Goal: Feedback & Contribution: Submit feedback/report problem

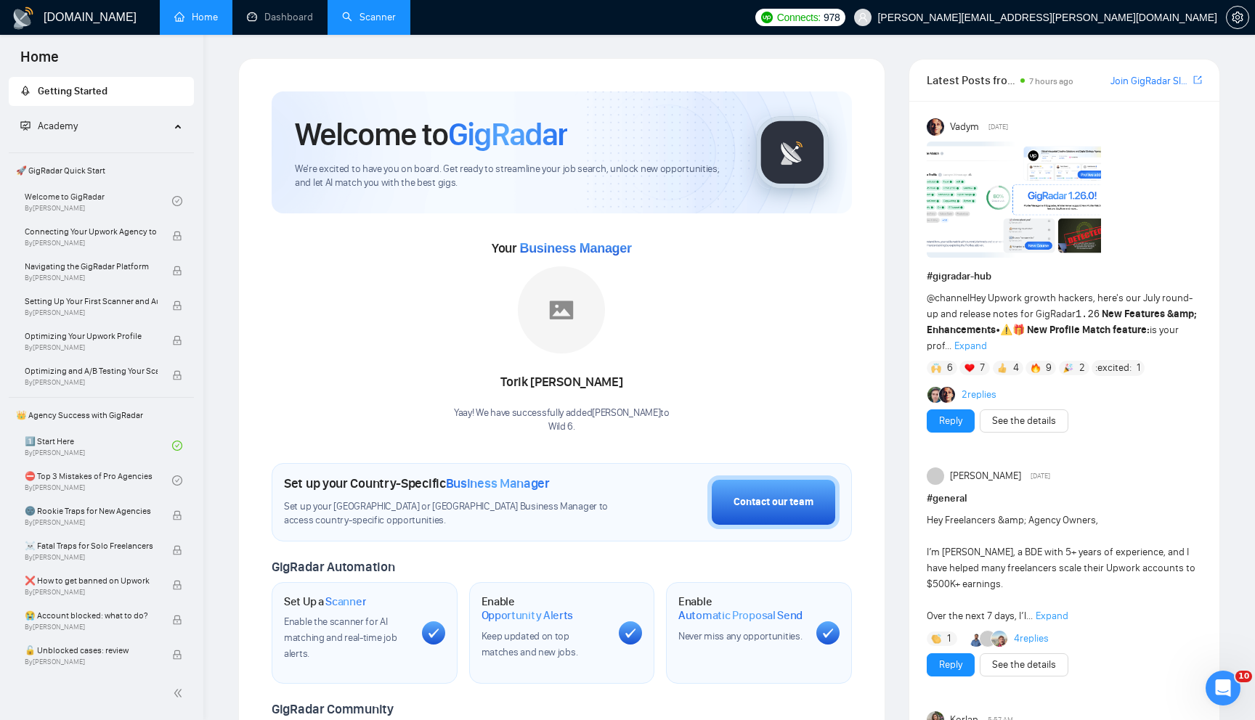
click at [362, 15] on link "Scanner" at bounding box center [369, 17] width 54 height 12
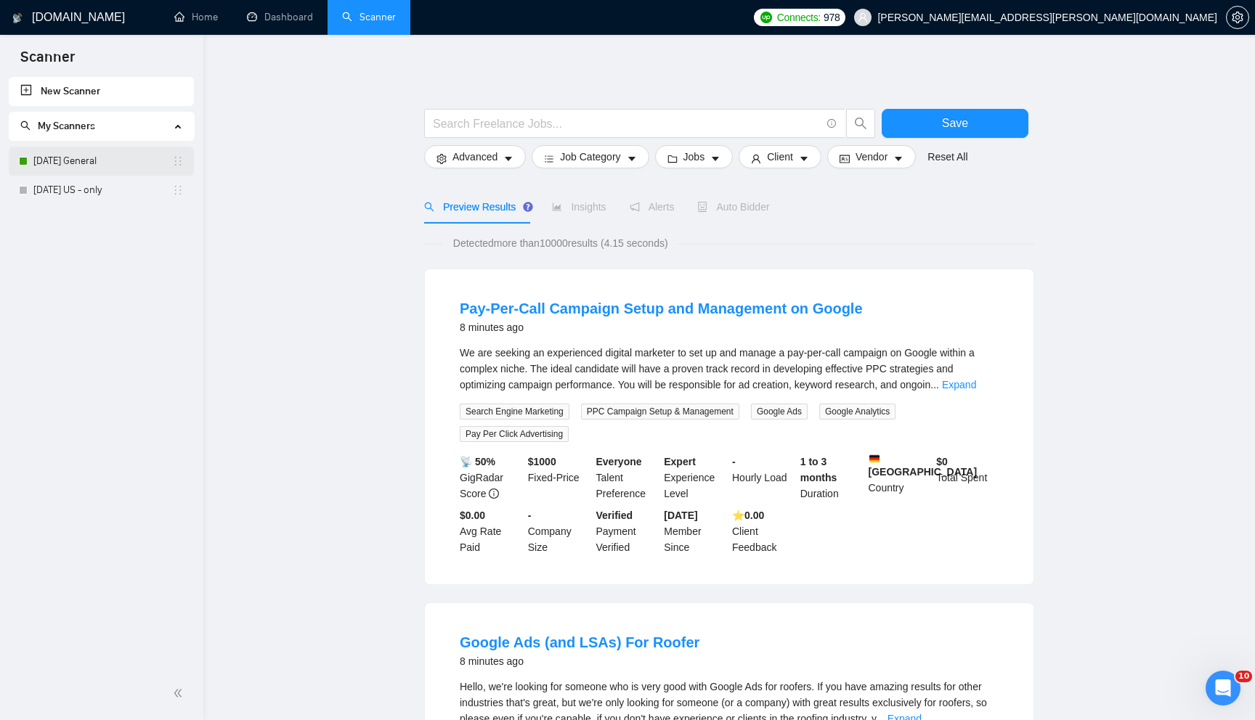
click at [128, 165] on link "[DATE] General" at bounding box center [102, 161] width 139 height 29
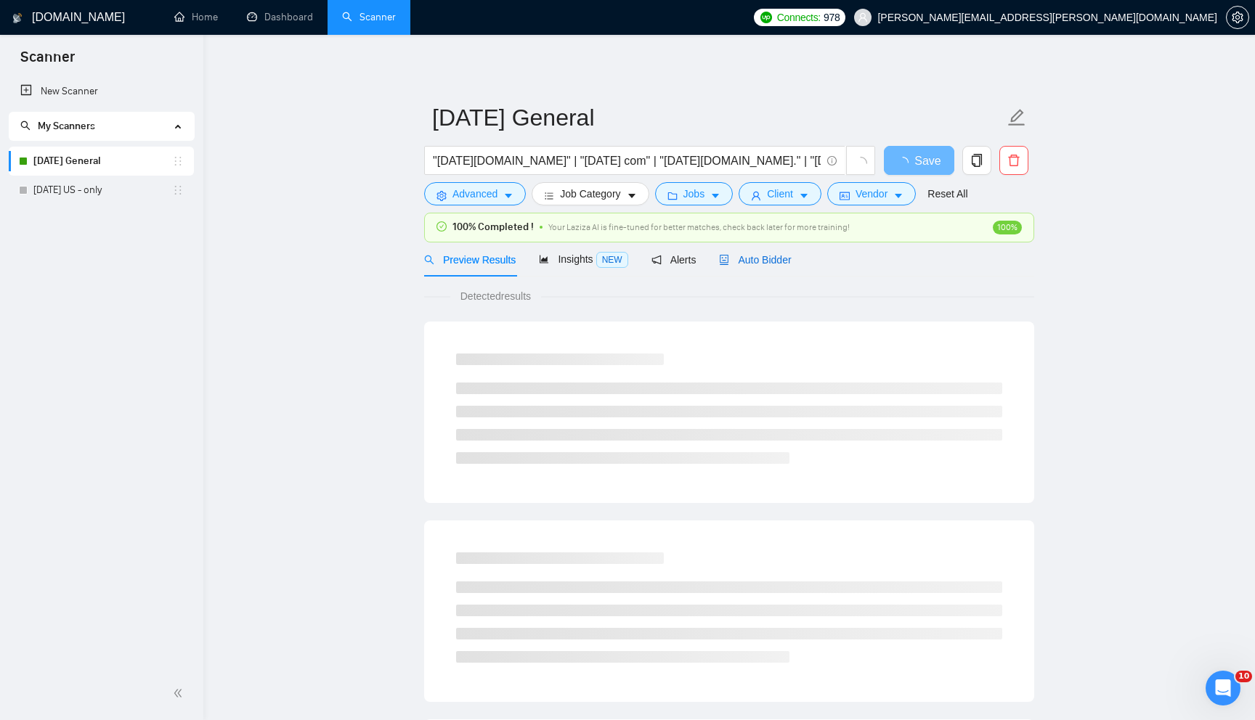
click at [779, 258] on span "Auto Bidder" at bounding box center [755, 260] width 72 height 12
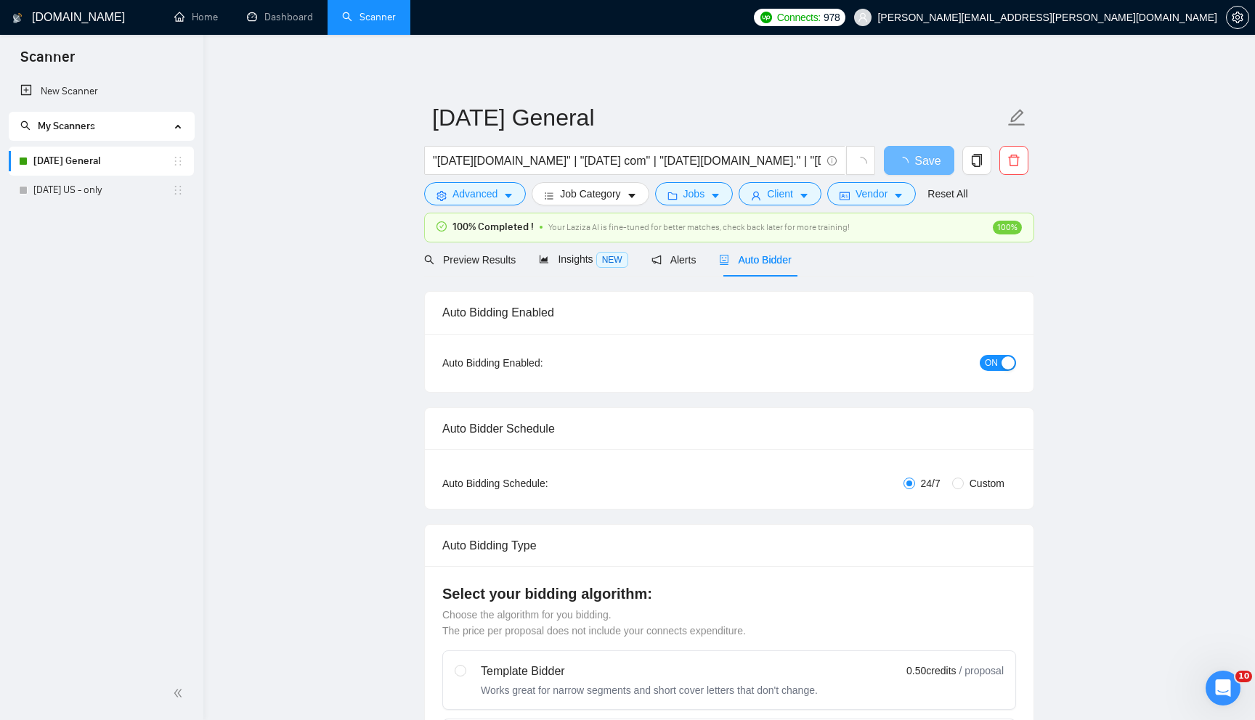
checkbox input "true"
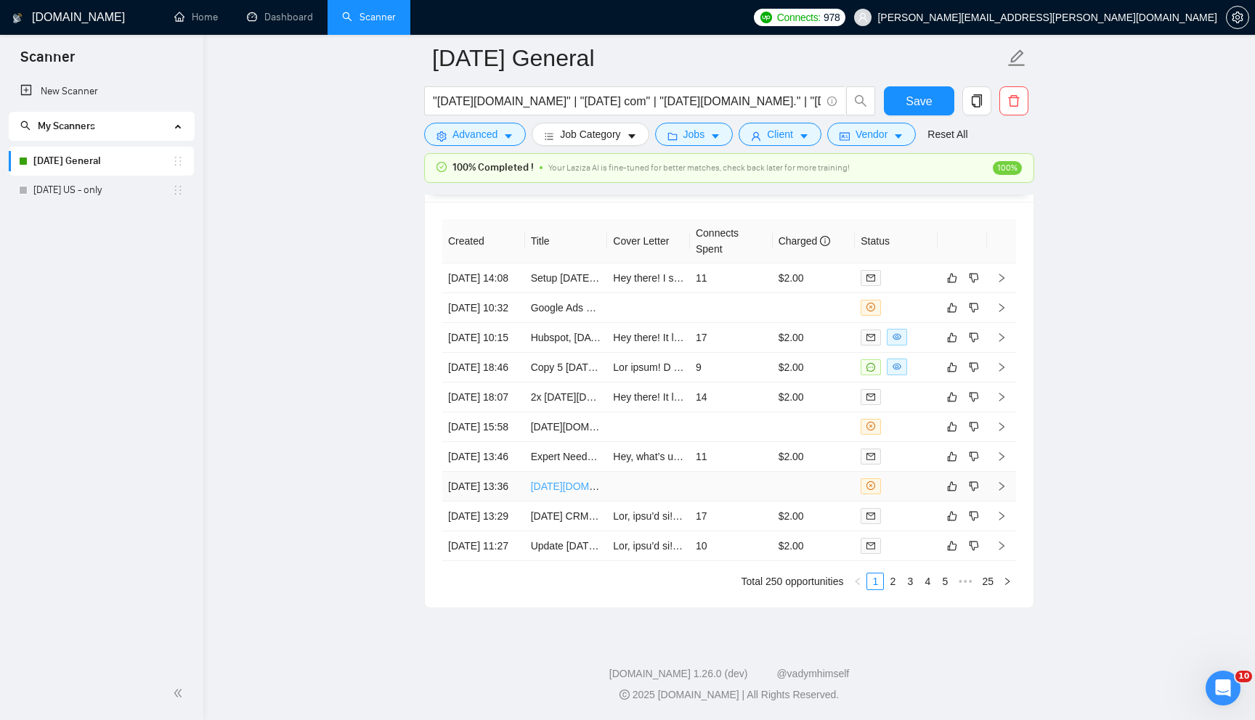
scroll to position [3995, 0]
click at [559, 451] on link "Expert Needed for [DATE][DOMAIN_NAME] Workflow Setup, Boards, and Automations" at bounding box center [727, 457] width 392 height 12
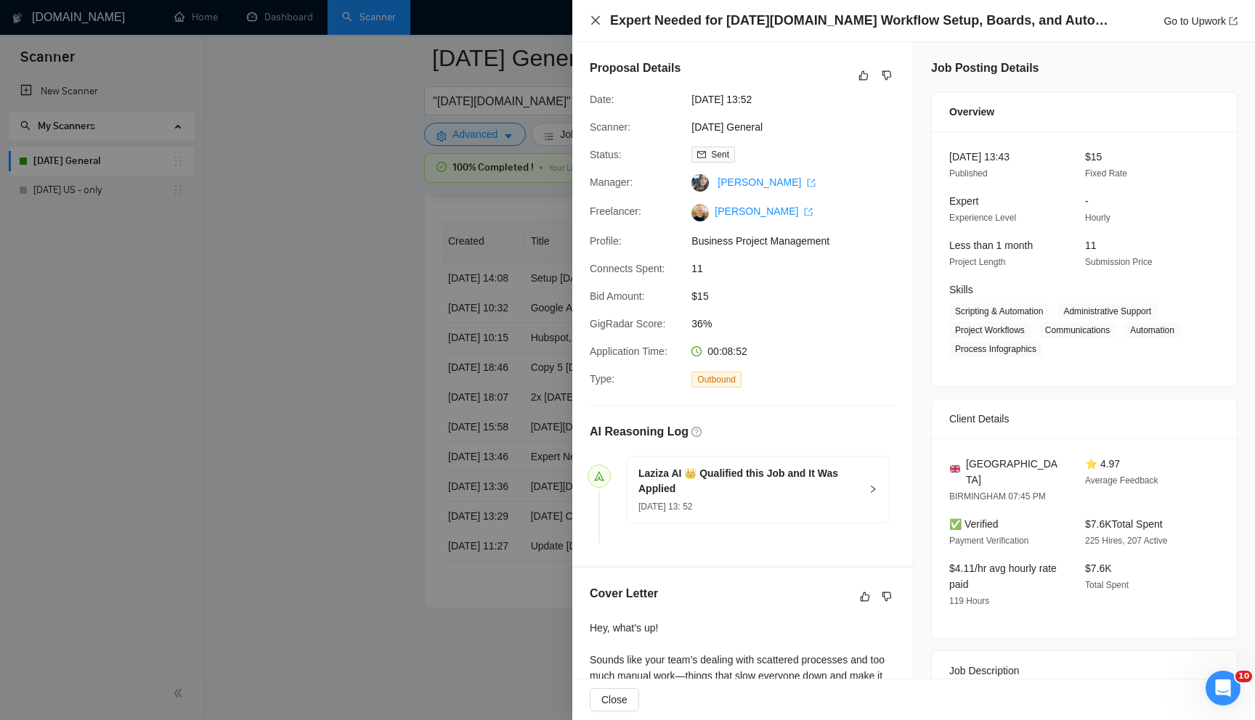
click at [598, 20] on icon "close" at bounding box center [596, 21] width 12 height 12
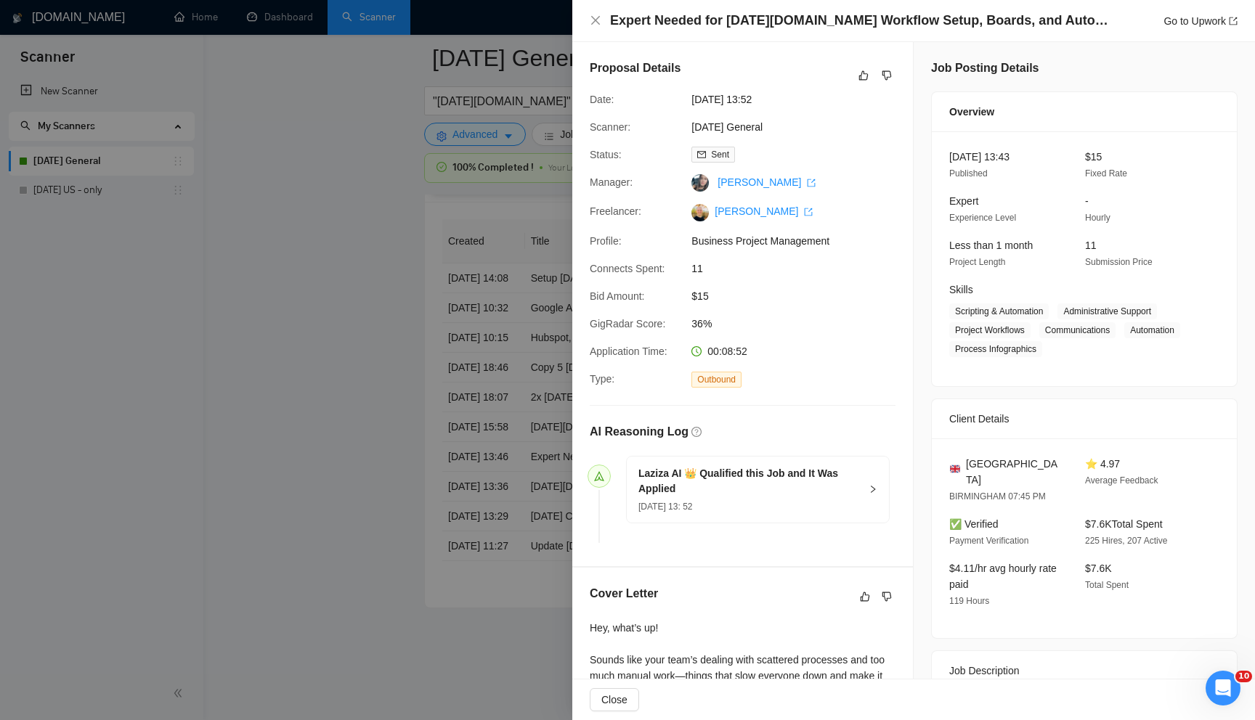
click at [471, 394] on div at bounding box center [627, 360] width 1255 height 720
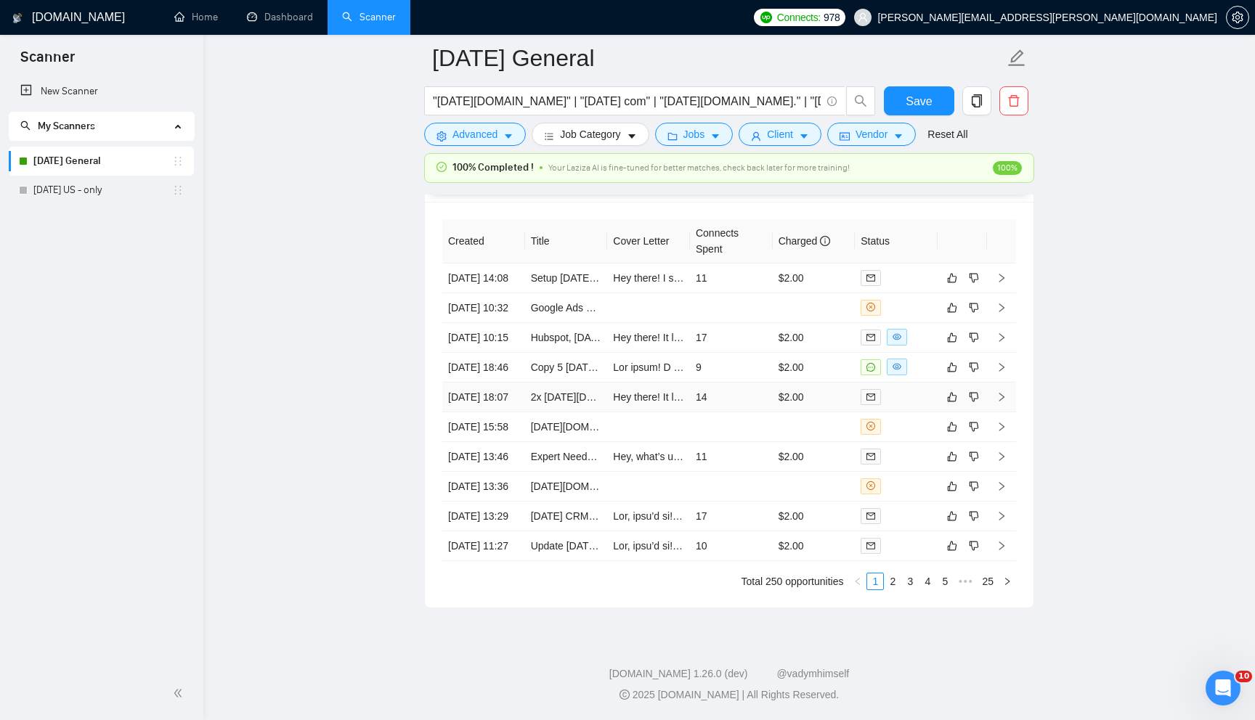
click at [645, 383] on td "Hey there! It looks like you’re looking for someone to create two automations […" at bounding box center [648, 398] width 83 height 30
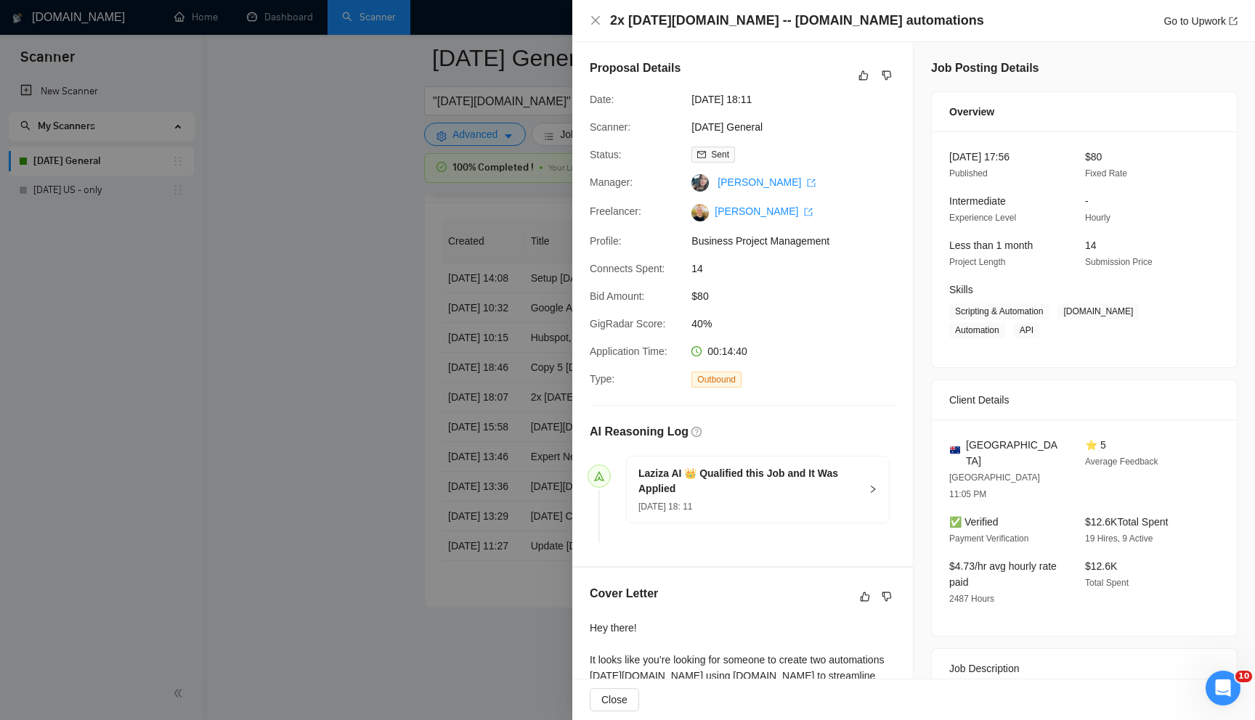
click at [394, 356] on div at bounding box center [627, 360] width 1255 height 720
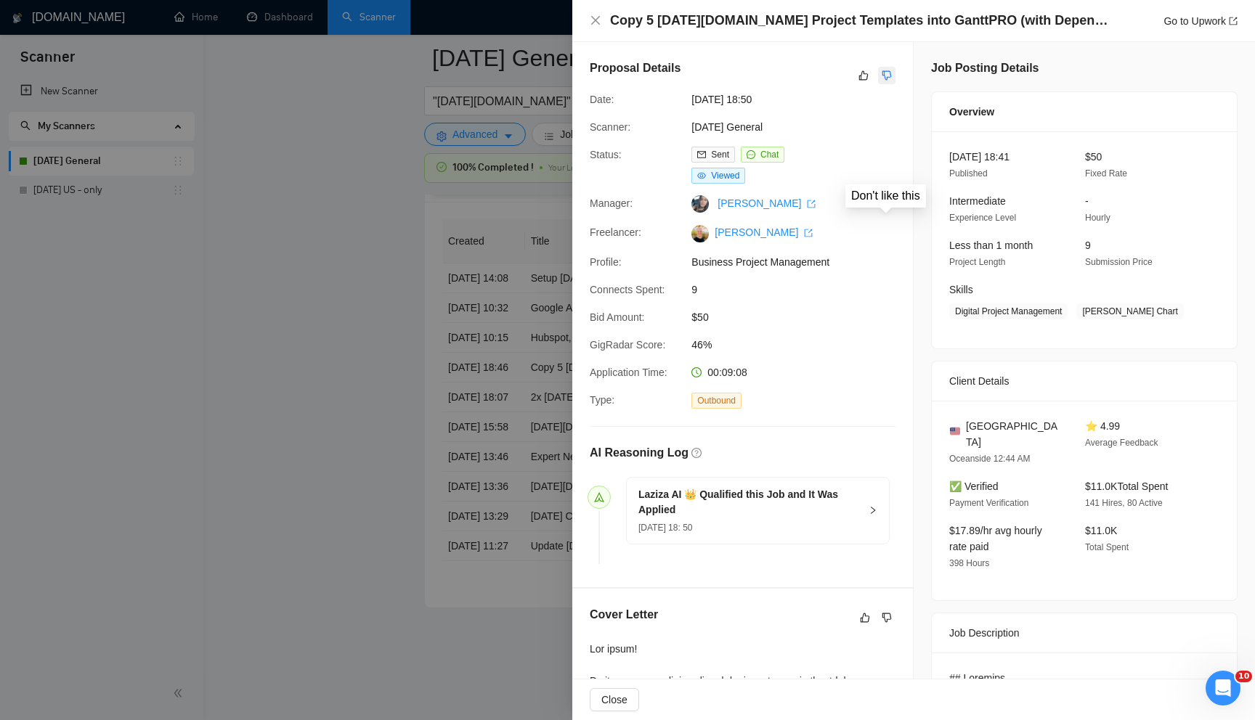
click at [885, 69] on button "button" at bounding box center [886, 75] width 17 height 17
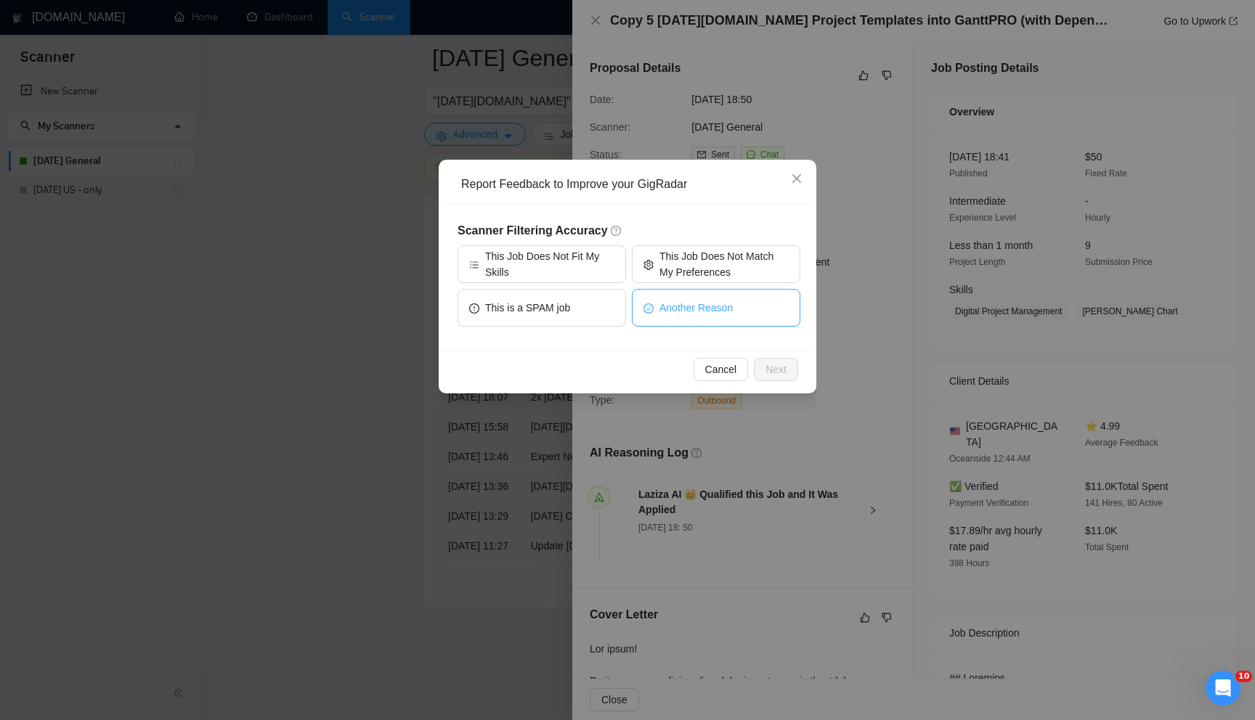
click at [697, 319] on button "Another Reason" at bounding box center [716, 308] width 168 height 38
drag, startPoint x: 773, startPoint y: 372, endPoint x: 711, endPoint y: 372, distance: 61.7
click at [773, 372] on span "Next" at bounding box center [775, 370] width 21 height 16
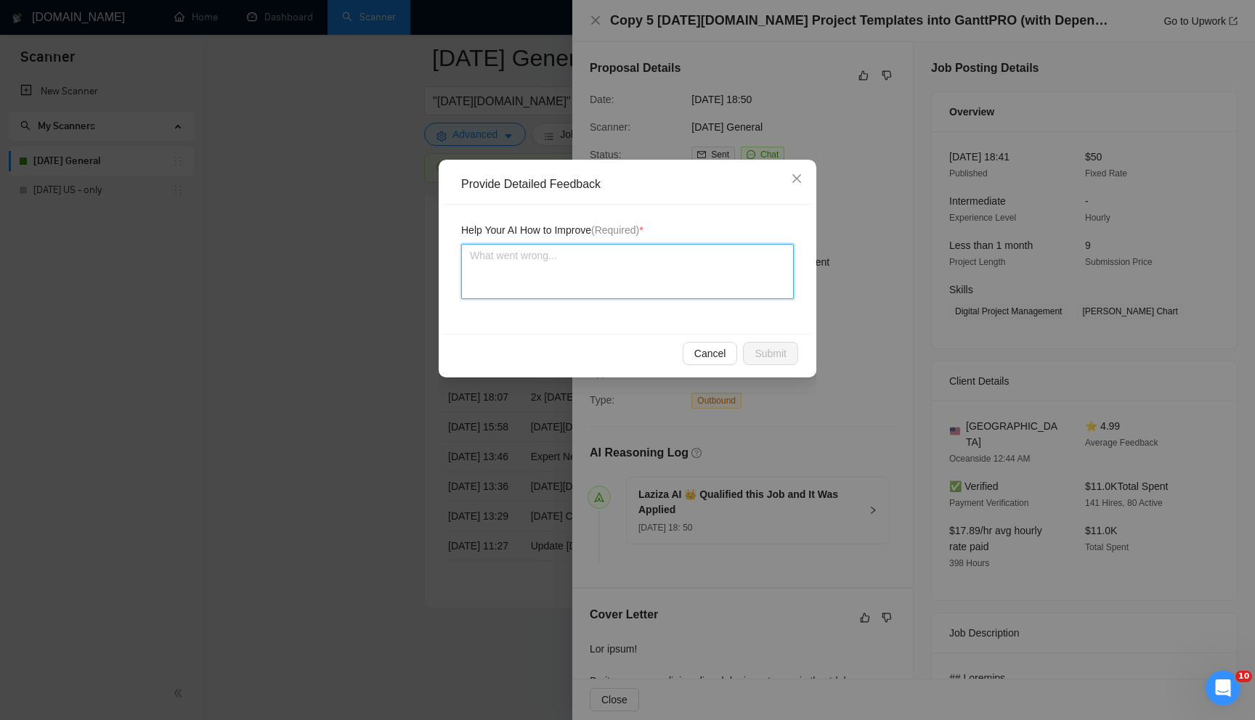
click at [538, 285] on textarea at bounding box center [627, 271] width 333 height 55
type textarea "T"
type textarea "Th"
type textarea "The"
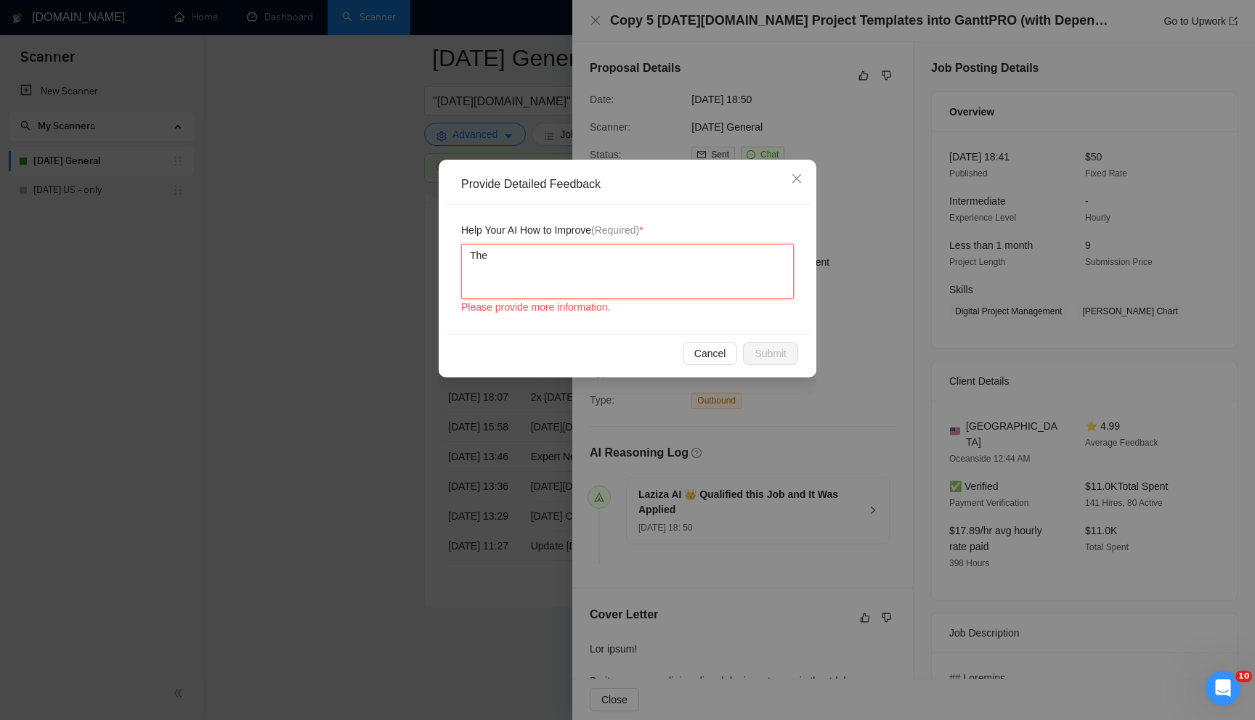
type textarea "The c"
type textarea "The co"
type textarea "The cov"
type textarea "The cover"
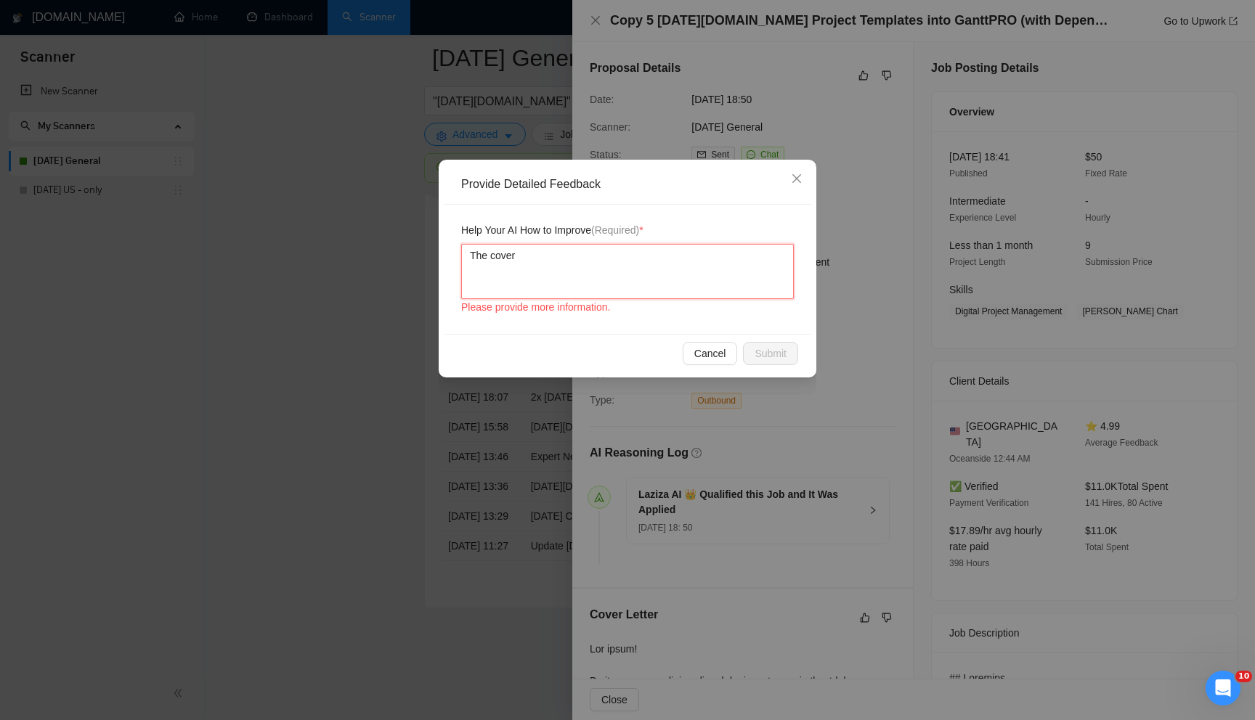
type textarea "The cover l"
type textarea "The cover le"
type textarea "The cover let"
type textarea "The cover lett"
type textarea "The cover lette"
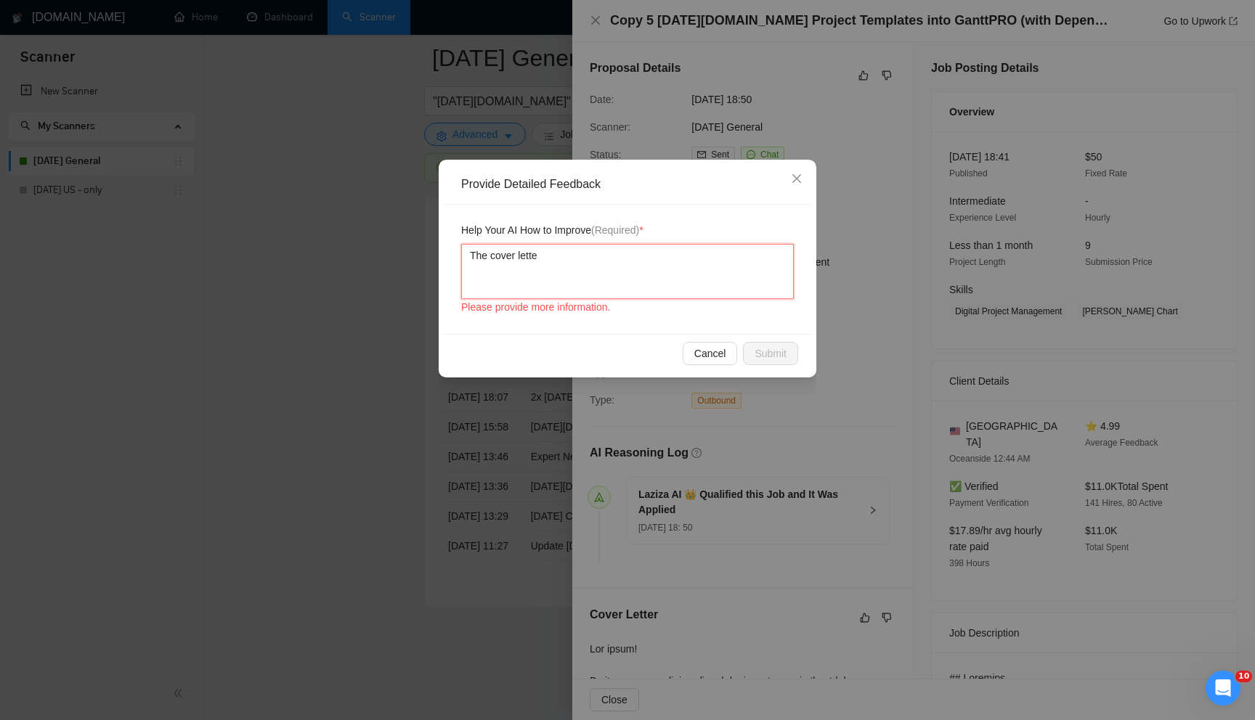
type textarea "The cover letter"
type textarea "The cover letter c"
type textarea "The cover letter cal"
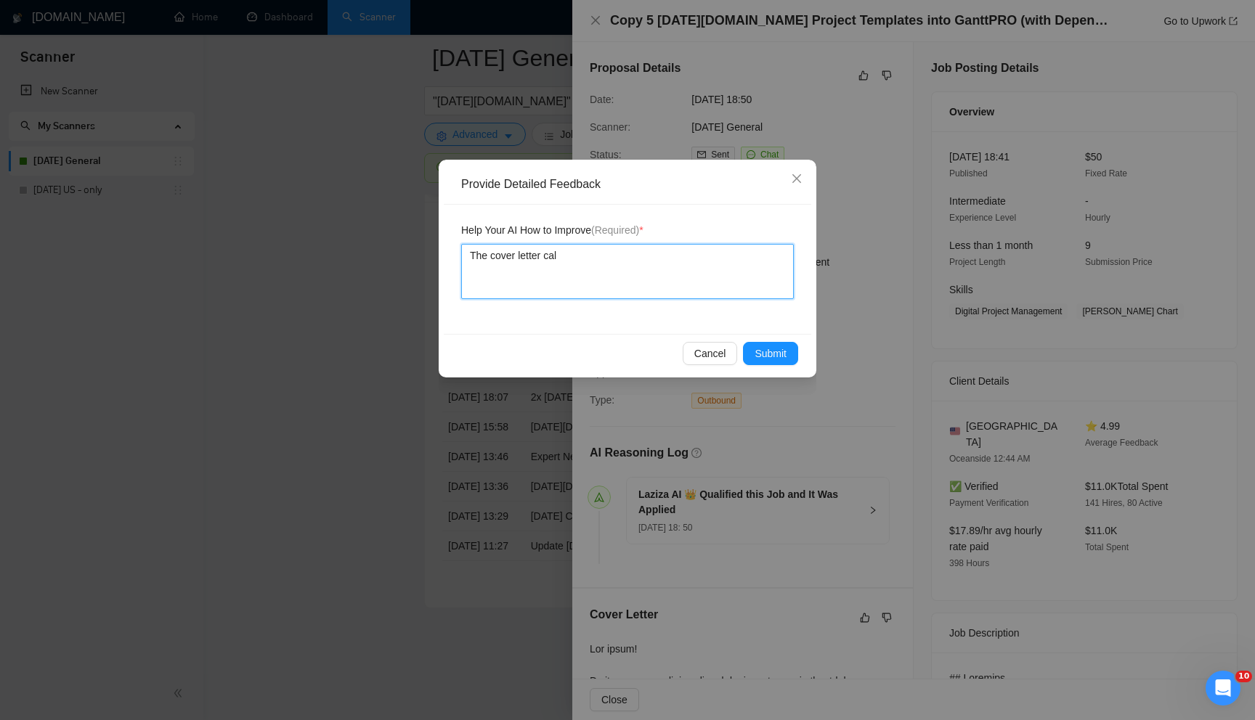
type textarea "The cover letter call"
type textarea "The cover letter call G"
type textarea "The cover letter call Ga"
type textarea "The cover letter call G"
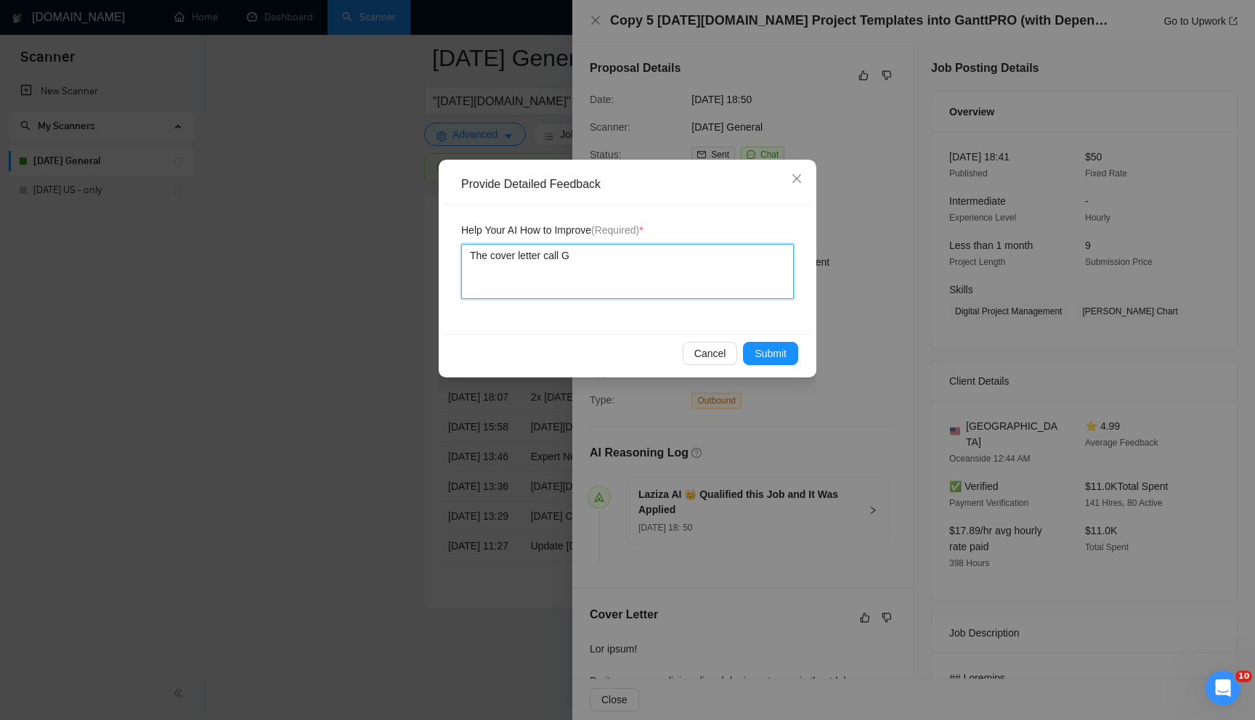
type textarea "The cover letter call Gn"
type textarea "The cover letter call Gnat"
type textarea "The cover letter call Gnatt"
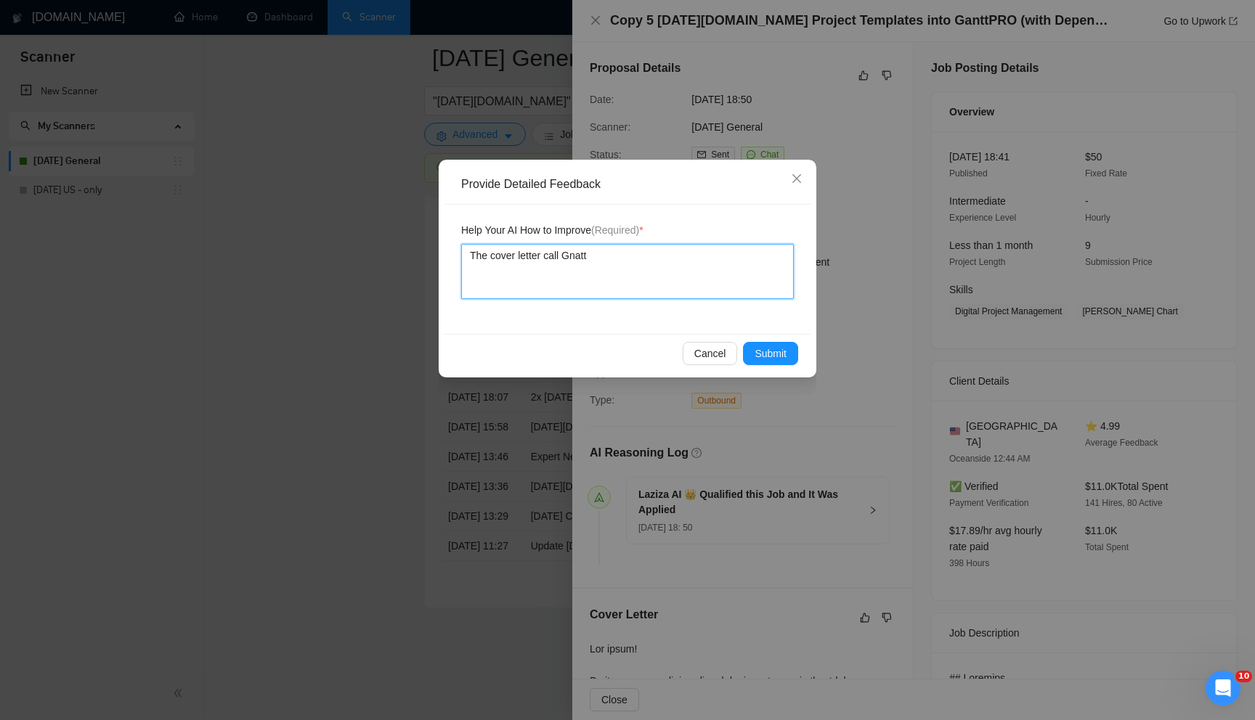
type textarea "The cover letter call Gnat"
type textarea "The cover letter call Gna"
type textarea "The cover letter call Gn"
type textarea "The cover letter call G"
type textarea "The cover letter call Ga"
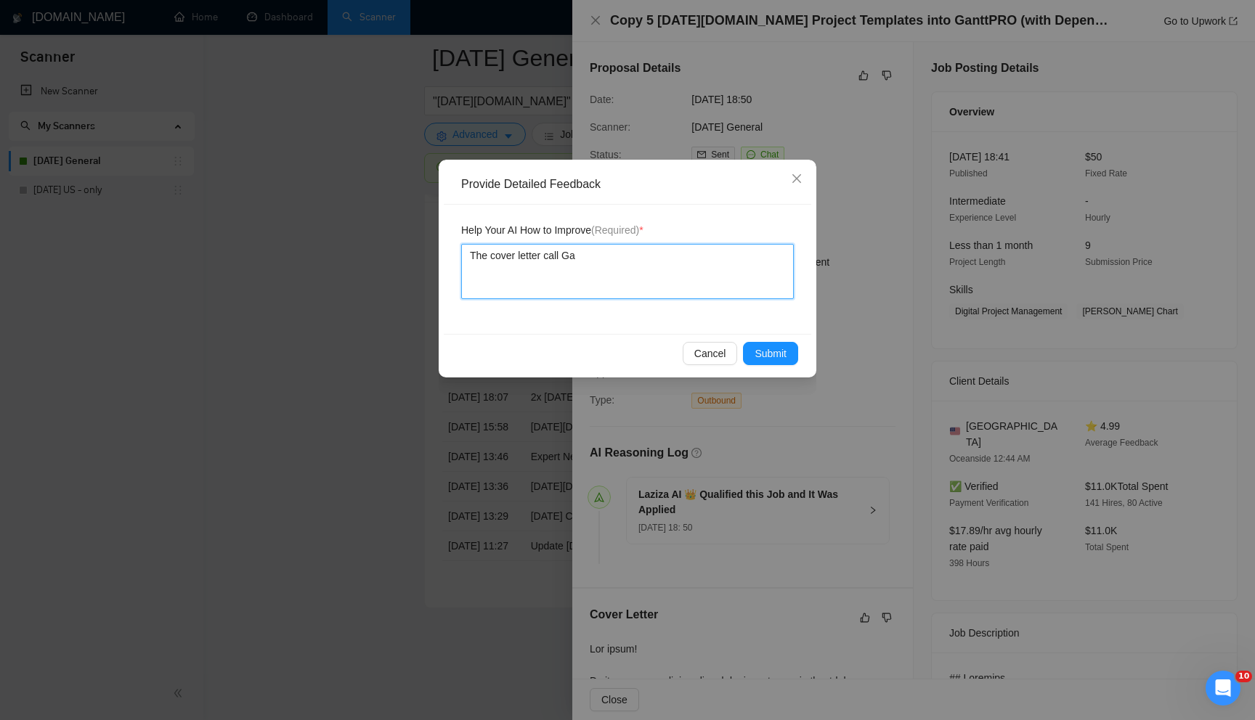
type textarea "The cover letter call [PERSON_NAME]"
type textarea "The cover letter call [PERSON_NAME] P"
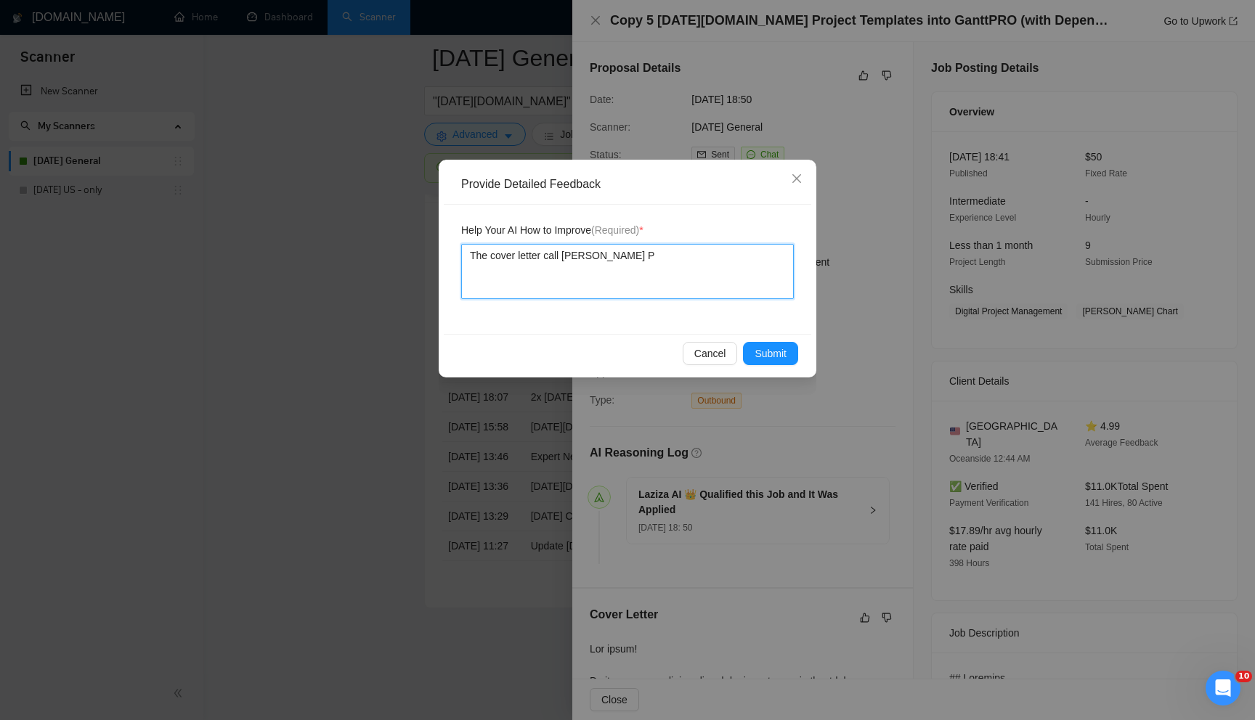
type textarea "The cover letter call [PERSON_NAME]"
type textarea "The cover letter call [PERSON_NAME] Pro"
type textarea "The cover letter call [PERSON_NAME] Pro '"
type textarea "The cover letter call [PERSON_NAME] Pro 'G"
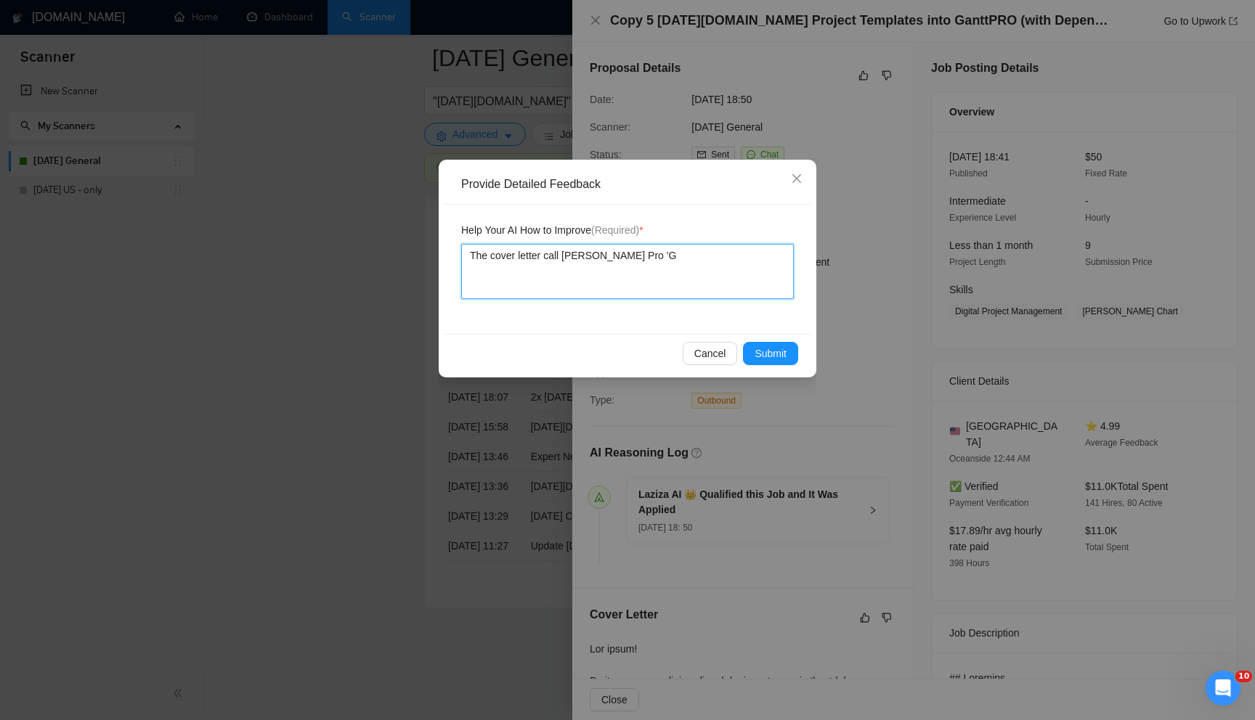
type textarea "The cover letter call [PERSON_NAME] Pro 'Ga"
type textarea "The cover letter call [PERSON_NAME] Pro 'Gan"
type textarea "The cover letter call [PERSON_NAME] Pro '[PERSON_NAME]"
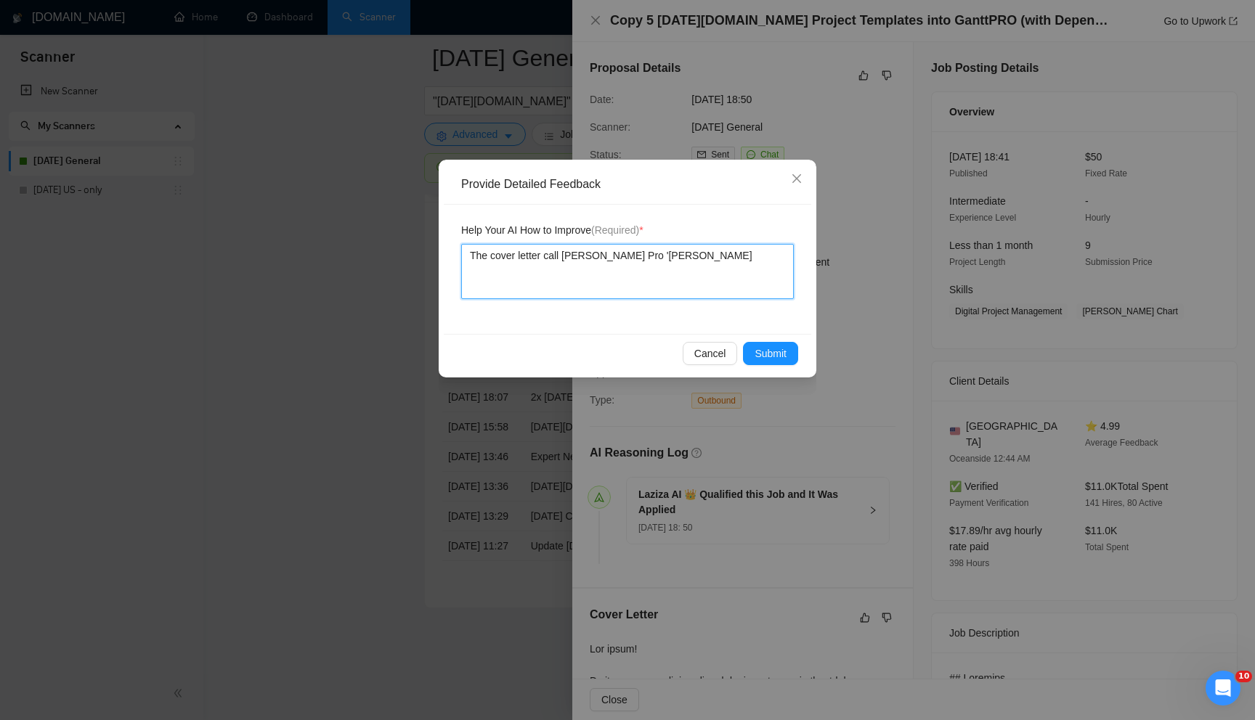
type textarea "The cover letter call [PERSON_NAME] Pro '[PERSON_NAME] P"
type textarea "The cover letter call [PERSON_NAME] Pro '[PERSON_NAME]"
type textarea "The cover letter call [PERSON_NAME] Pro '[PERSON_NAME] Pro"
type textarea "The cover letter call [PERSON_NAME] Pro '[PERSON_NAME] Pro T"
type textarea "The cover letter call [PERSON_NAME] Pro '[PERSON_NAME] Pro Tr"
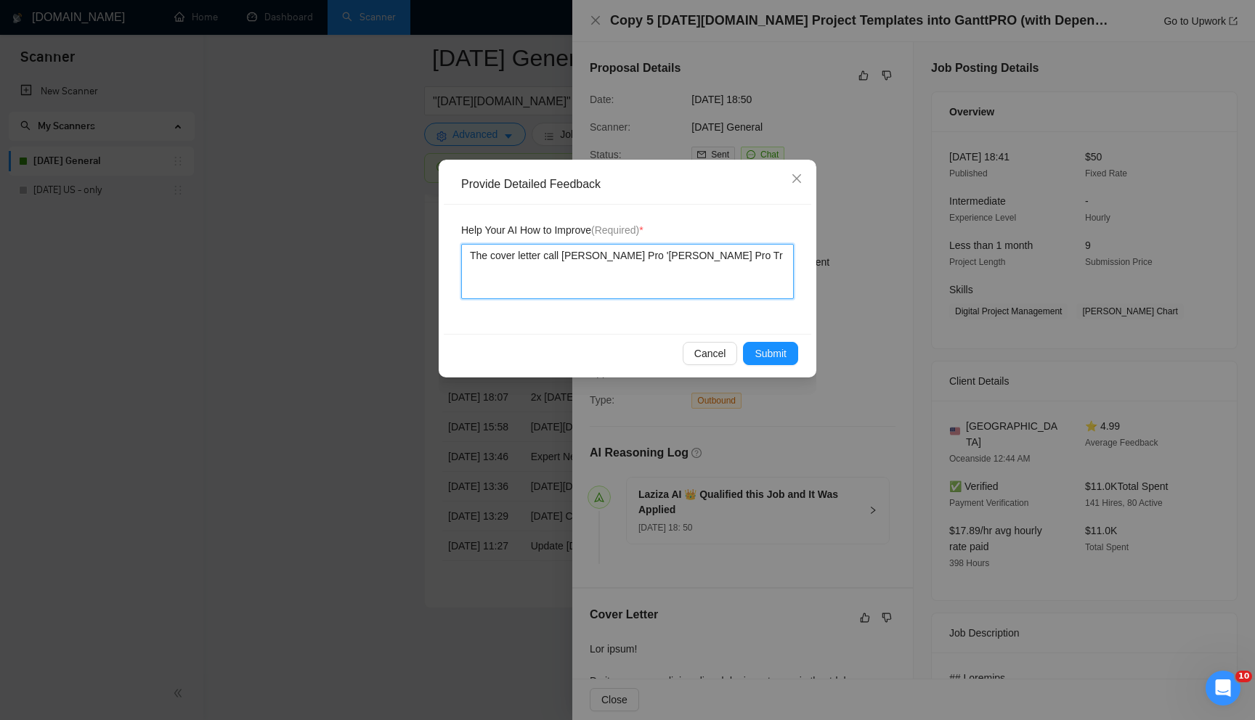
type textarea "The cover letter call [PERSON_NAME] Pro '[PERSON_NAME] Pro Tri"
type textarea "The cover letter call [PERSON_NAME] Pro '[PERSON_NAME] Pro Tria"
type textarea "The cover letter call [PERSON_NAME] Pro '[PERSON_NAME] Pro Trial"
type textarea "The cover letter call [PERSON_NAME] Pro '[PERSON_NAME] Pro Trial e"
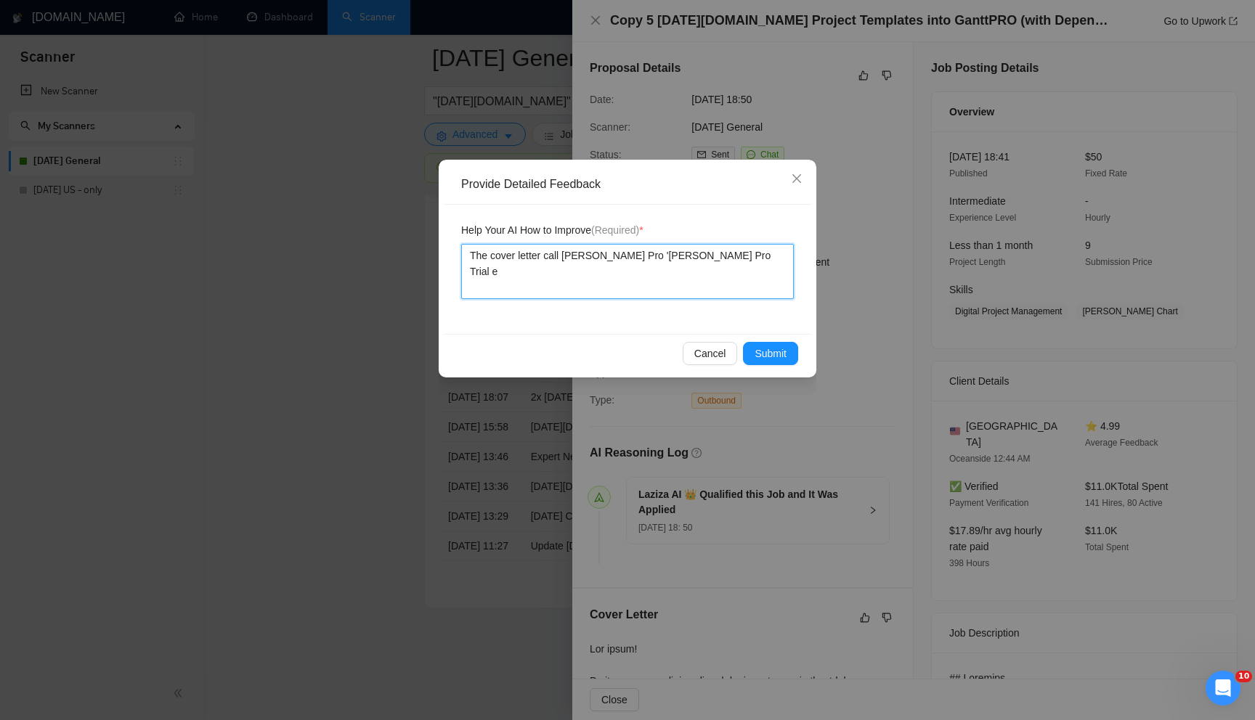
type textarea "The cover letter call [PERSON_NAME] Pro '[PERSON_NAME] Pro Trial en"
type textarea "The cover letter call [PERSON_NAME] Pro '[PERSON_NAME] Pro Trial end"
type textarea "The cover letter call [PERSON_NAME] Pro '[PERSON_NAME] Pro Trial endd"
type textarea "The cover letter call [PERSON_NAME] Pro '[PERSON_NAME] Pro Trial enddi"
type textarea "The cover letter call [PERSON_NAME] Pro '[PERSON_NAME] Pro Trial endding"
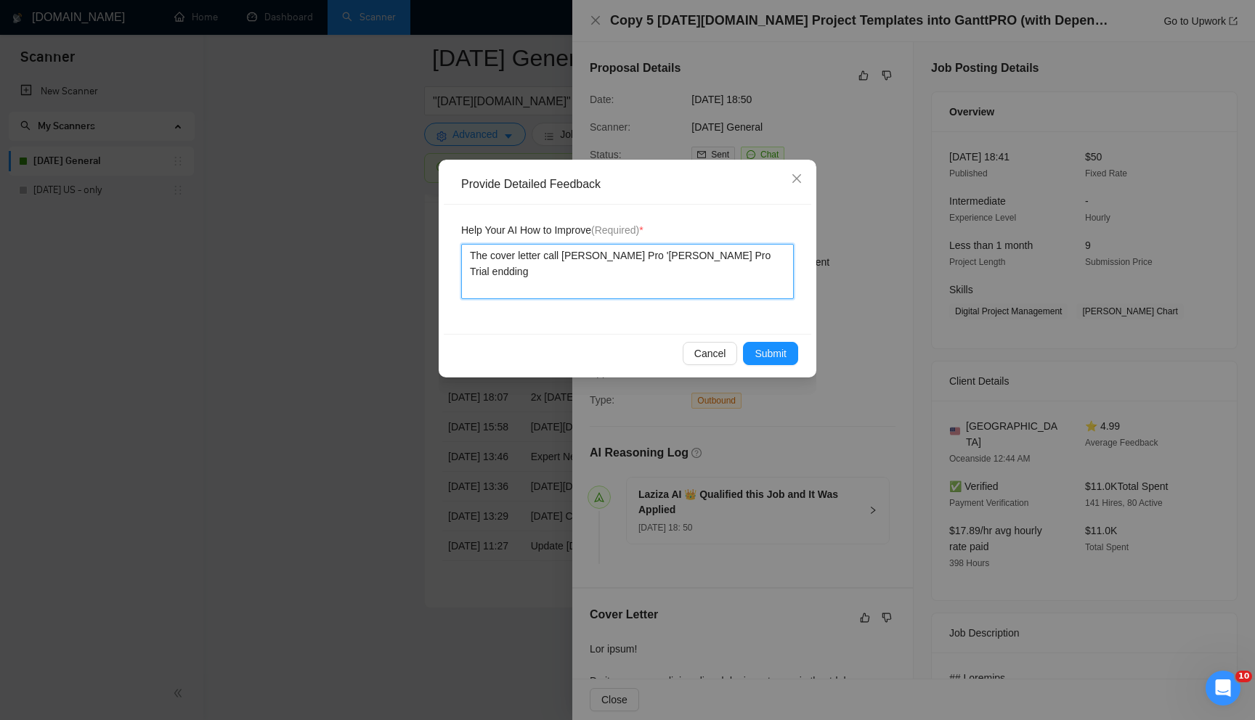
type textarea "The cover letter call [PERSON_NAME] Pro '[PERSON_NAME] Pro Trial endding"
type textarea "The cover letter call [PERSON_NAME] Pro '[PERSON_NAME] Pro Trial enddin"
type textarea "The cover letter call [PERSON_NAME] Pro '[PERSON_NAME] Pro Trial enddi"
type textarea "The cover letter call [PERSON_NAME] Pro '[PERSON_NAME] Pro Trial endd"
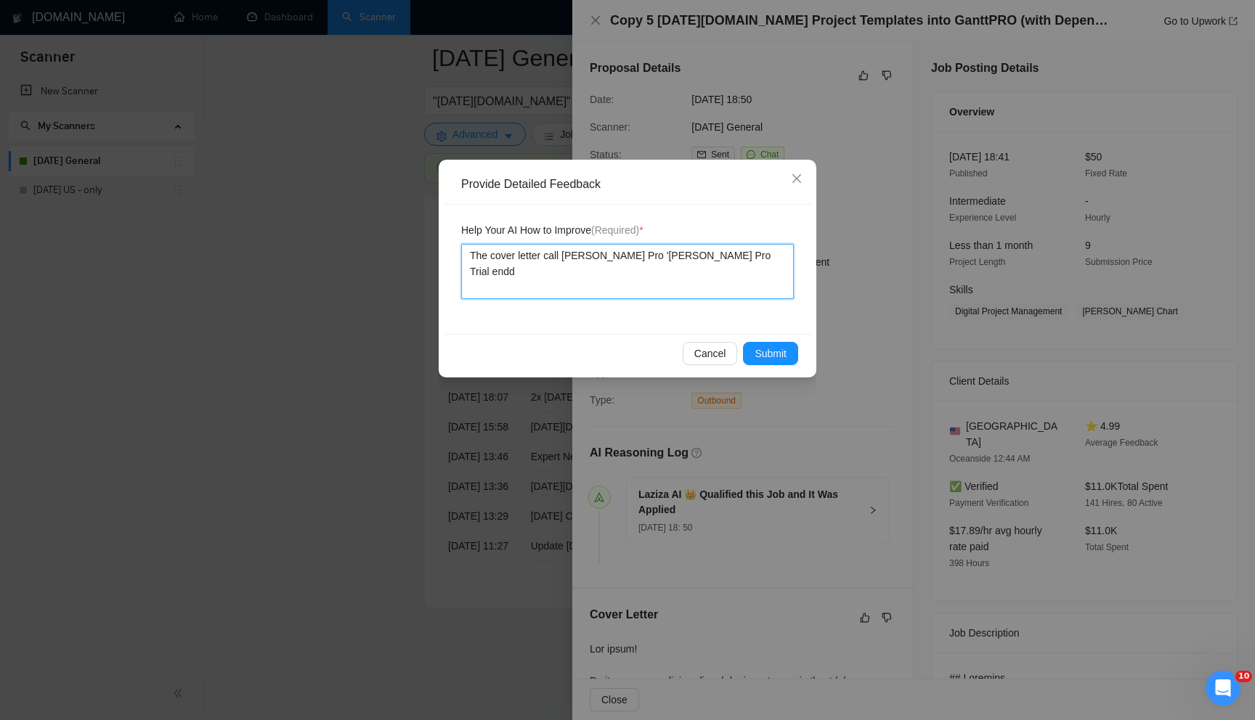
type textarea "The cover letter call [PERSON_NAME] Pro '[PERSON_NAME] Pro Trial end"
type textarea "The cover letter call [PERSON_NAME] Pro '[PERSON_NAME] Pro Trial endi"
type textarea "The cover letter call [PERSON_NAME] Pro '[PERSON_NAME] Pro Trial endin"
type textarea "The cover letter call [PERSON_NAME] Pro '[PERSON_NAME] Pro Trial ending"
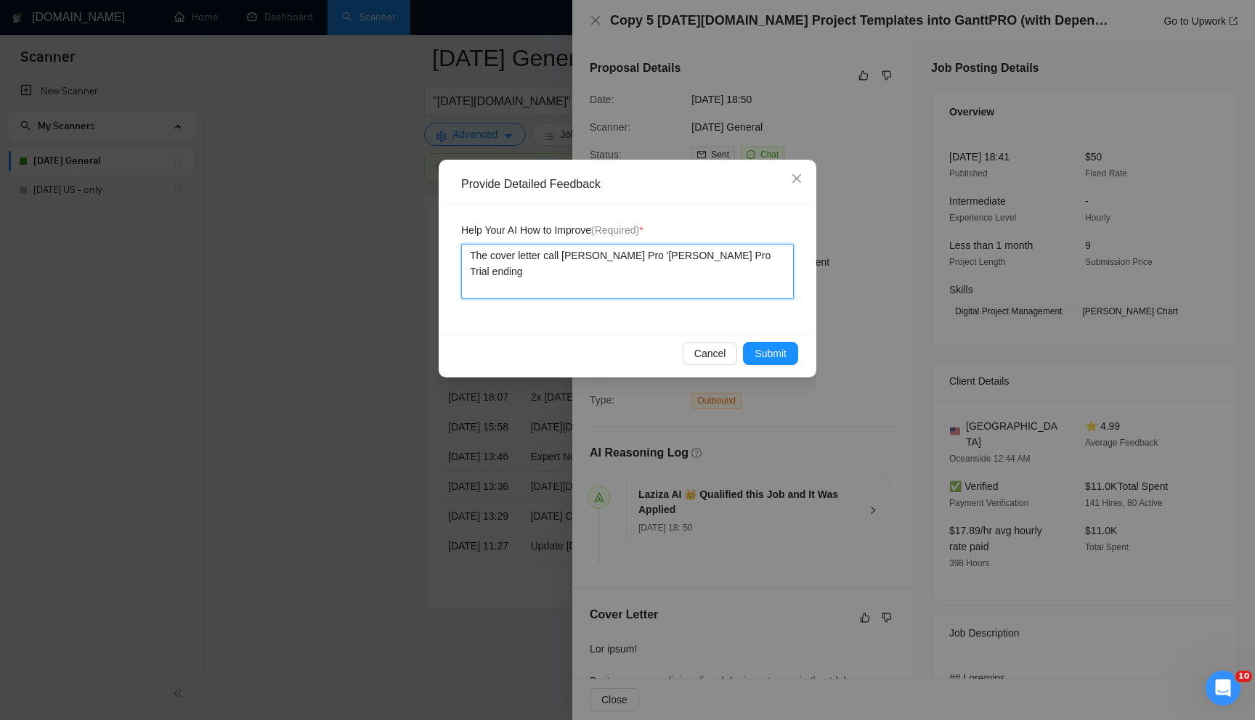
type textarea "The cover letter call [PERSON_NAME] Pro '[PERSON_NAME] Pro Trial ending s"
type textarea "The cover letter call [PERSON_NAME] Pro '[PERSON_NAME] Pro Trial ending so"
type textarea "The cover letter call [PERSON_NAME] Pro '[PERSON_NAME] Pro Trial ending soo"
type textarea "The cover letter call [PERSON_NAME] Pro '[PERSON_NAME] Pro Trial ending soo'"
type textarea "The cover letter call [PERSON_NAME] Pro '[PERSON_NAME] Pro Trial ending soo'."
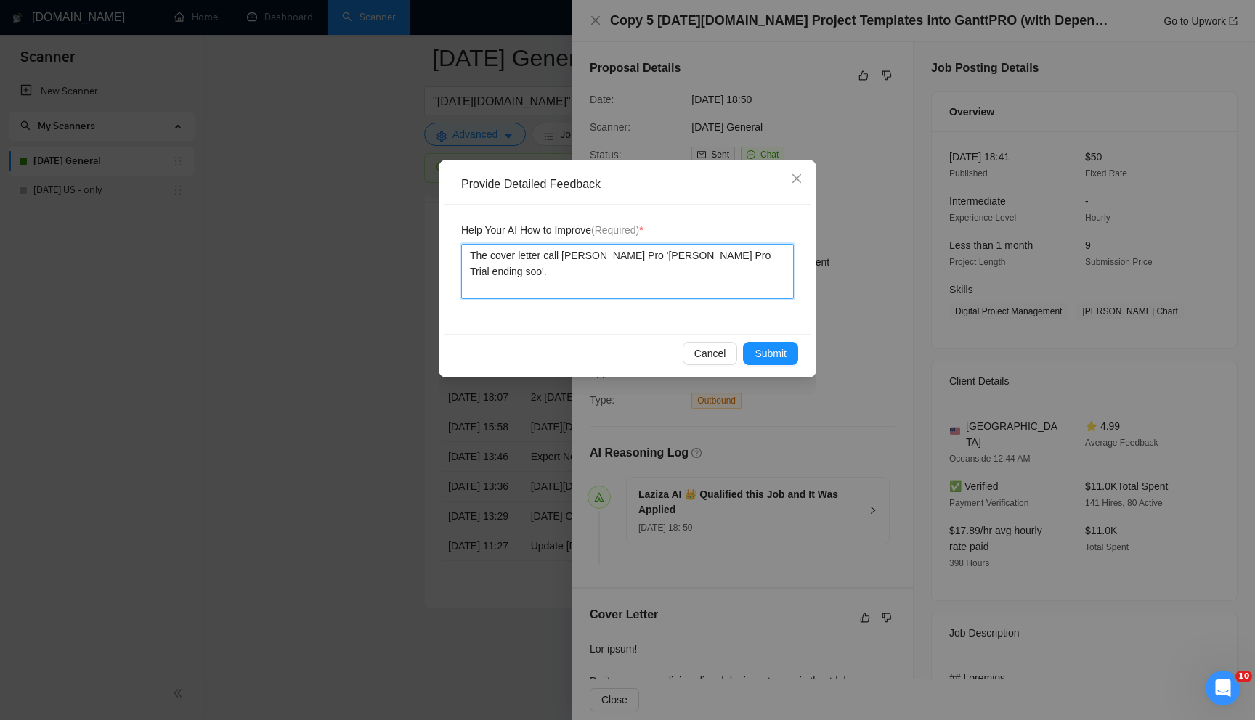
type textarea "The cover letter call [PERSON_NAME] Pro '[PERSON_NAME] Pro Trial ending soo'"
type textarea "The cover letter call [PERSON_NAME] Pro '[PERSON_NAME] Pro Trial ending soo"
type textarea "The cover letter call [PERSON_NAME] Pro '[PERSON_NAME] Pro Trial ending soon"
type textarea "The cover letter call [PERSON_NAME] Pro '[PERSON_NAME] Pro Trial ending soon'"
type textarea "The cover letter call [PERSON_NAME] Pro '[PERSON_NAME] Pro Trial ending soon'."
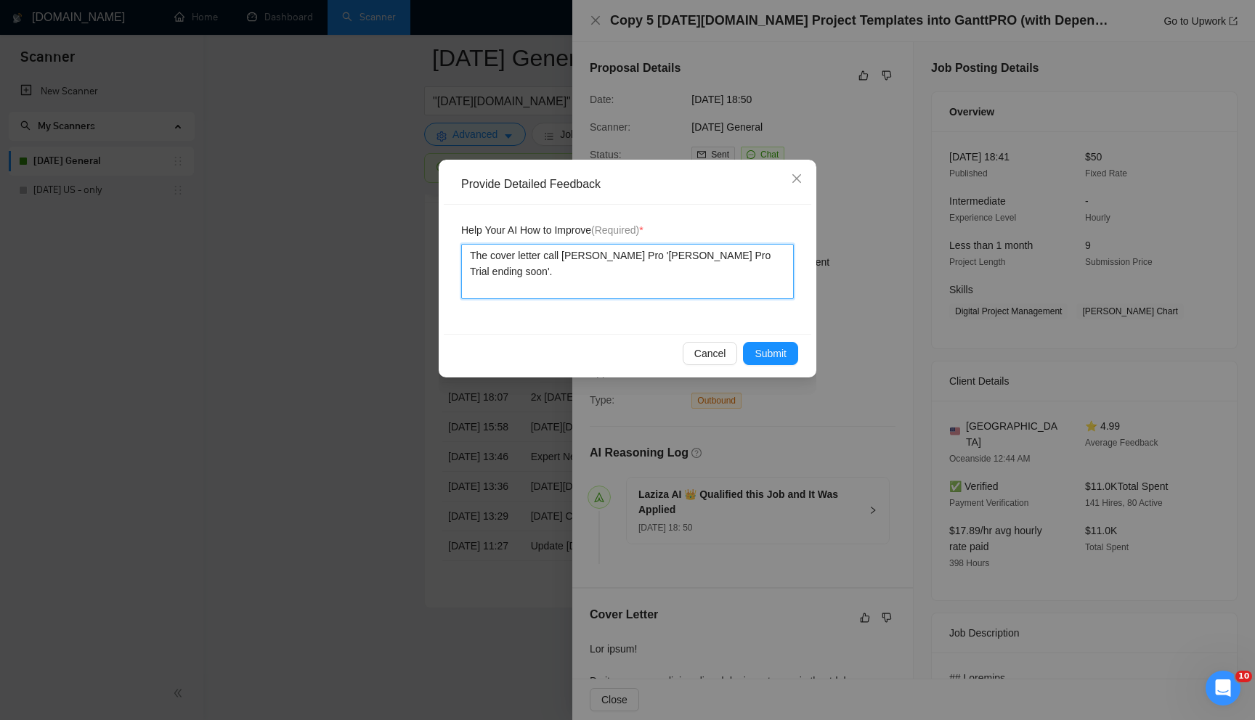
type textarea "The cover letter call [PERSON_NAME] Pro '[PERSON_NAME] Pro Trial ending soon'. T"
type textarea "The cover letter call [PERSON_NAME] Pro '[PERSON_NAME] Pro Trial ending soon'. …"
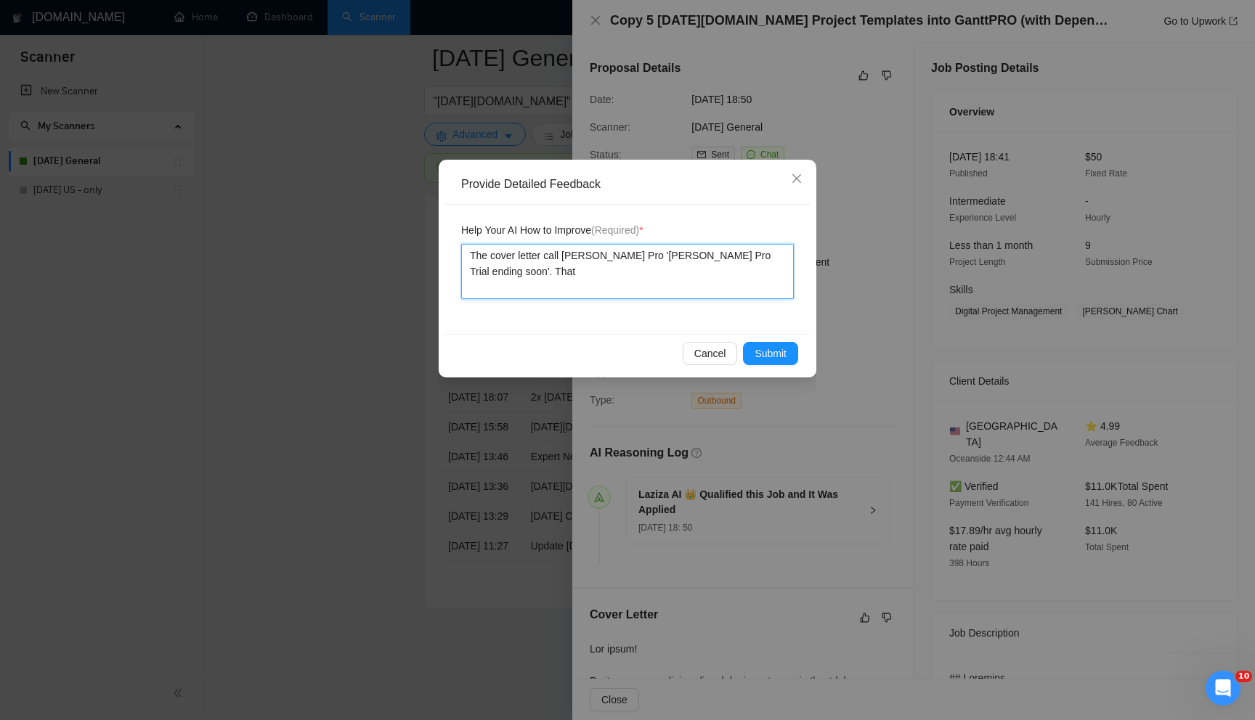
type textarea "The cover letter call [PERSON_NAME] Pro '[PERSON_NAME] Pro Trial ending soon'. …"
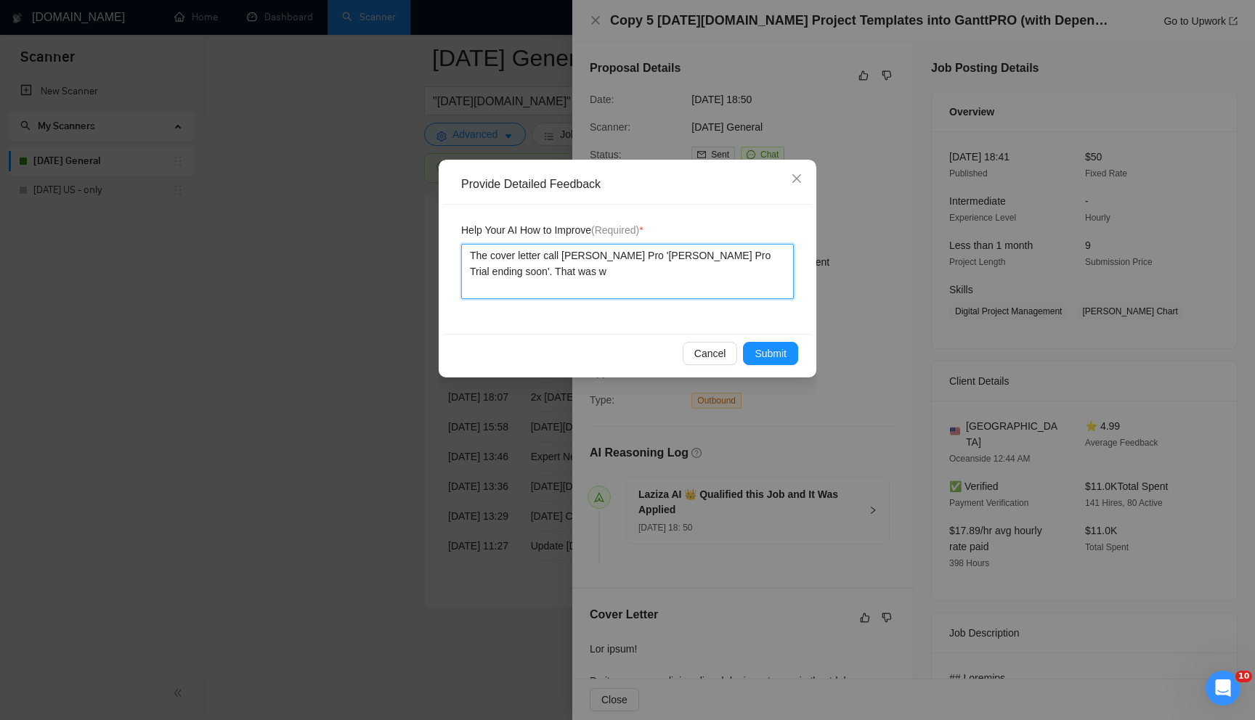
type textarea "The cover letter call [PERSON_NAME] Pro '[PERSON_NAME] Pro Trial ending soon'. …"
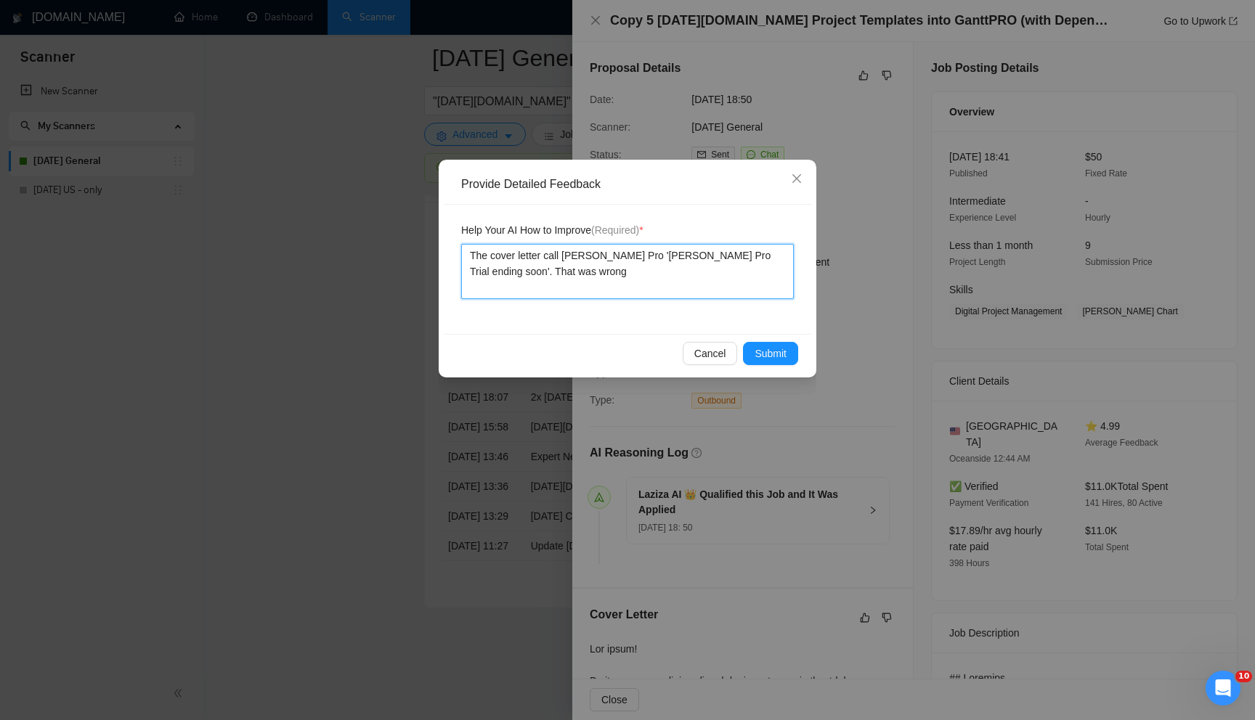
type textarea "The cover letter call [PERSON_NAME] Pro '[PERSON_NAME] Pro Trial ending soon'. …"
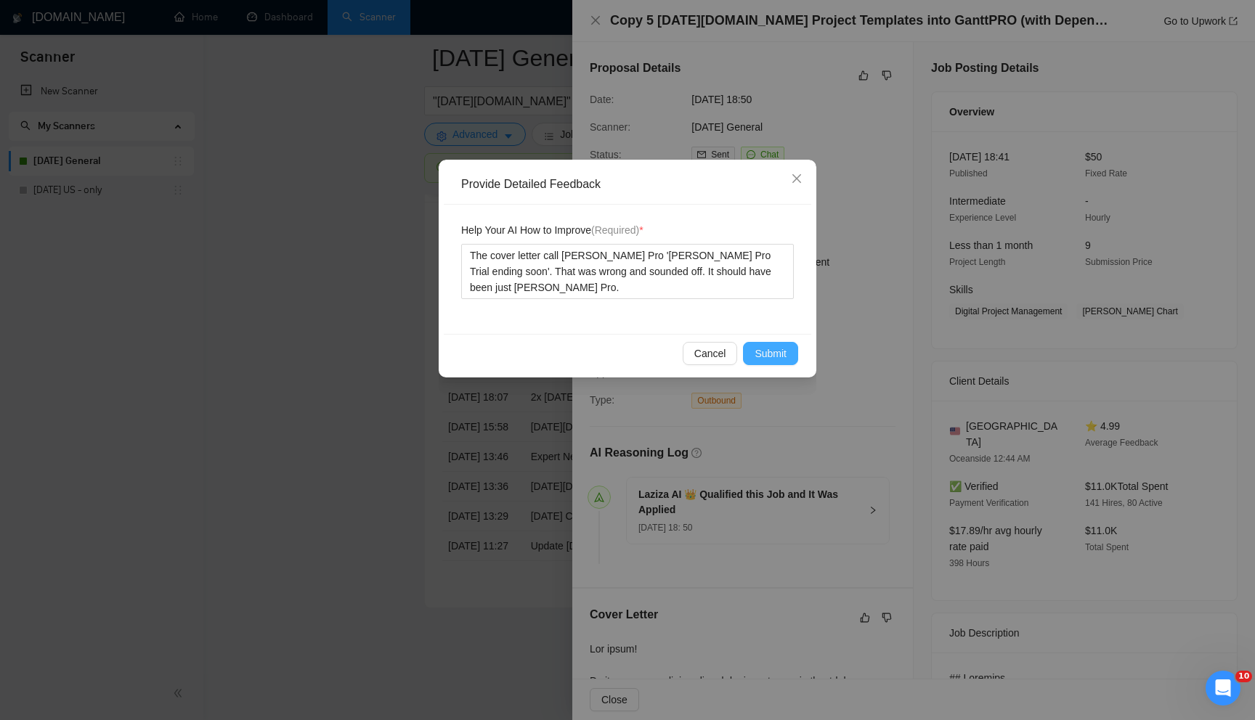
click at [764, 357] on span "Submit" at bounding box center [770, 354] width 32 height 16
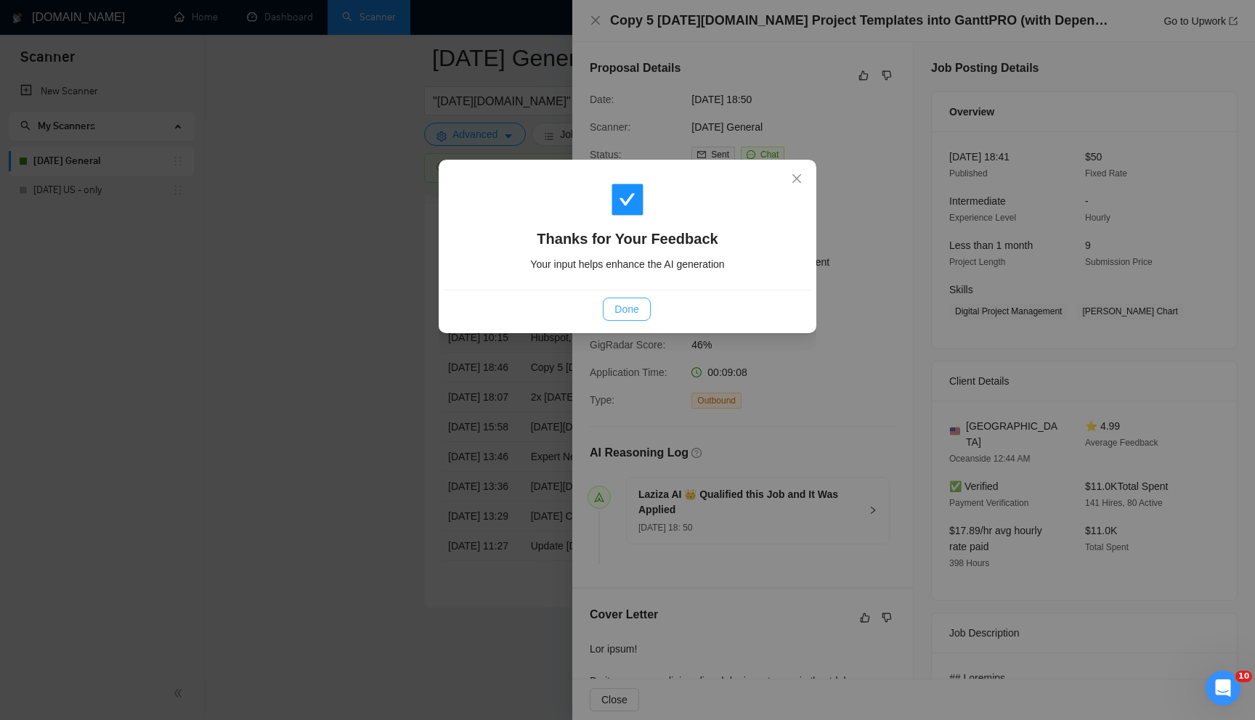
click at [618, 312] on span "Done" at bounding box center [626, 309] width 24 height 16
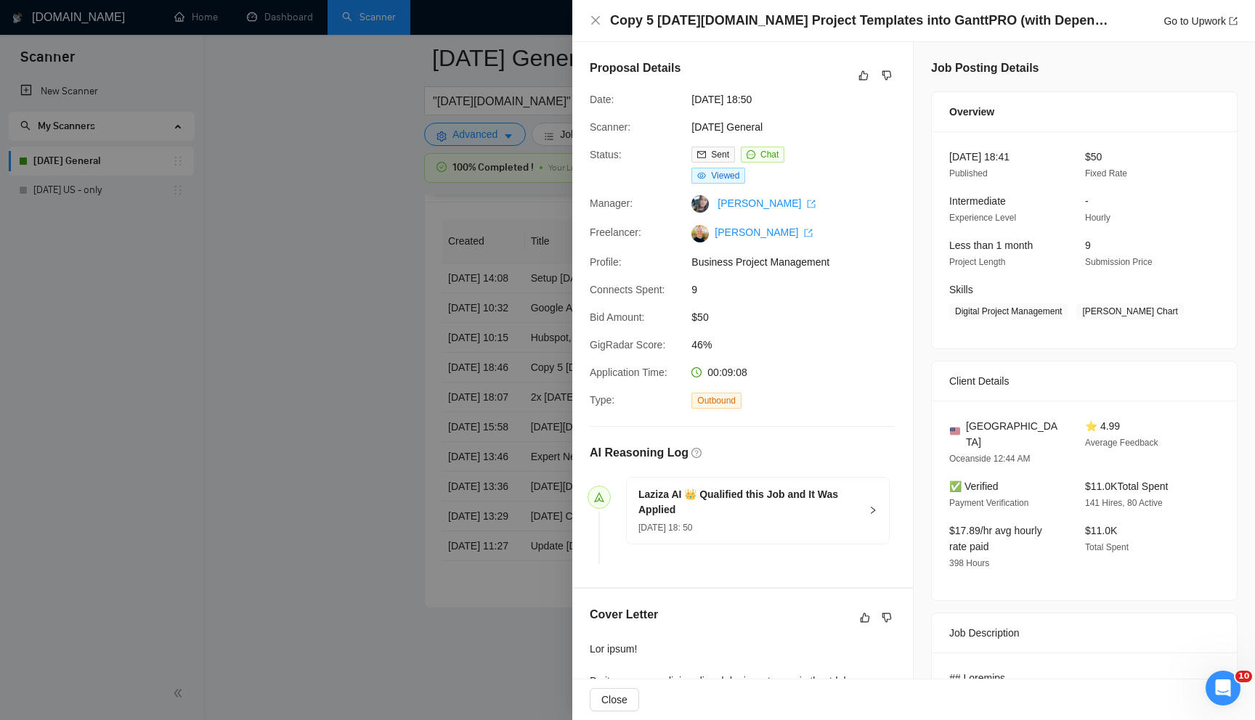
click at [602, 22] on div "Copy 5 [DATE][DOMAIN_NAME] Project Templates into GanttPRO (with Dependencies) …" at bounding box center [914, 21] width 648 height 18
drag, startPoint x: 590, startPoint y: 20, endPoint x: 539, endPoint y: 17, distance: 50.9
click at [590, 20] on icon "close" at bounding box center [596, 21] width 12 height 12
